Goal: Task Accomplishment & Management: Use online tool/utility

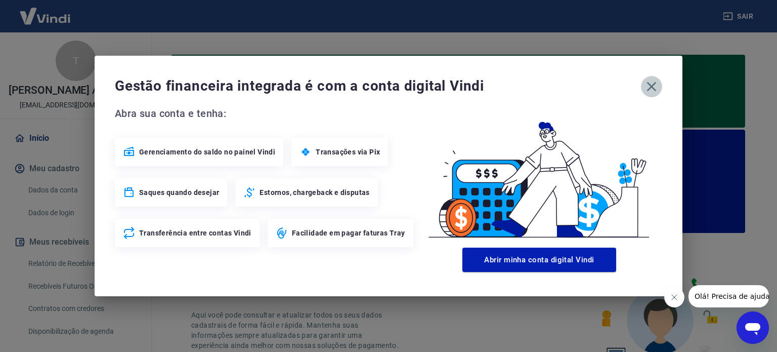
click at [650, 85] on icon "button" at bounding box center [652, 87] width 10 height 10
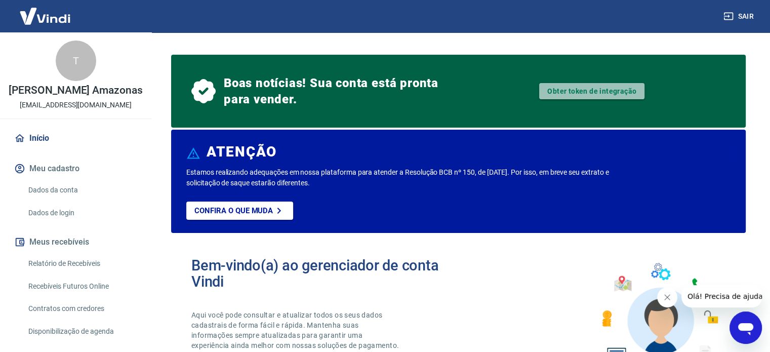
click at [579, 94] on link "Obter token de integração" at bounding box center [591, 91] width 105 height 16
